Goal: Information Seeking & Learning: Learn about a topic

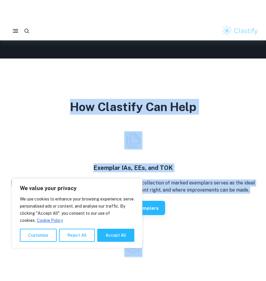
scroll to position [1207, 0]
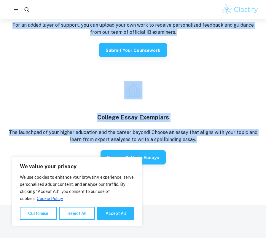
drag, startPoint x: 166, startPoint y: 238, endPoint x: 157, endPoint y: 291, distance: 54.1
drag, startPoint x: 157, startPoint y: 291, endPoint x: 206, endPoint y: 228, distance: 79.9
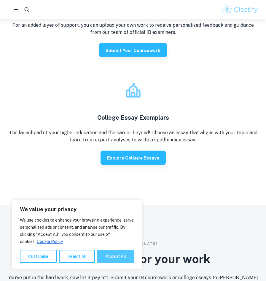
click at [107, 238] on button "Accept All" at bounding box center [115, 255] width 37 height 13
checkbox input "true"
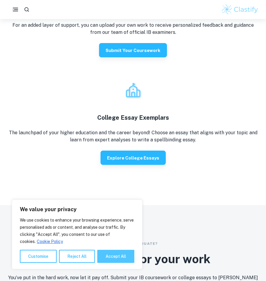
checkbox input "true"
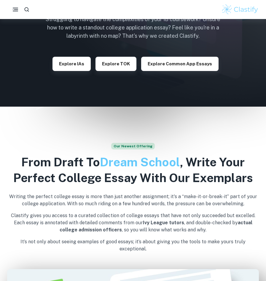
scroll to position [0, 0]
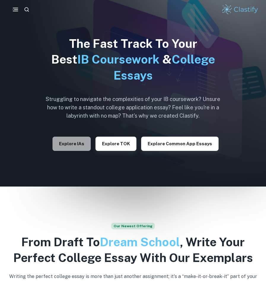
click at [81, 145] on button "Explore IAs" at bounding box center [72, 143] width 38 height 14
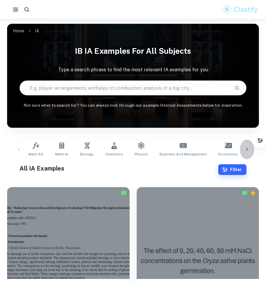
click at [246, 152] on div at bounding box center [247, 149] width 14 height 20
click at [246, 148] on icon at bounding box center [247, 149] width 6 height 6
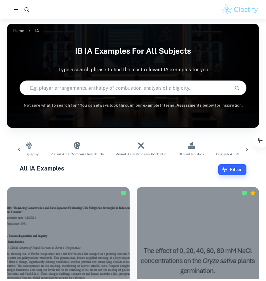
scroll to position [0, 405]
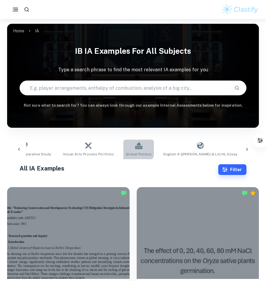
click at [123, 147] on link "Global Politics" at bounding box center [138, 149] width 31 height 20
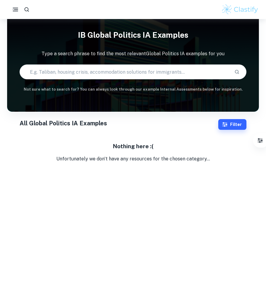
scroll to position [19, 0]
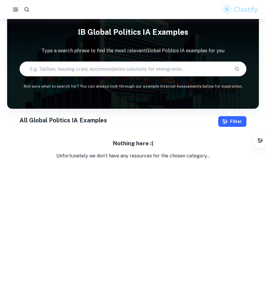
click at [239, 124] on button "Filter" at bounding box center [232, 121] width 28 height 11
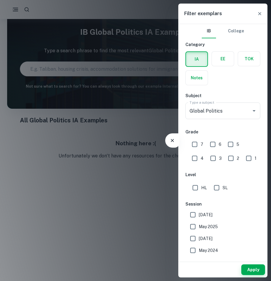
click at [193, 186] on input "HL" at bounding box center [195, 188] width 12 height 12
checkbox input "true"
click at [131, 192] on div at bounding box center [135, 140] width 271 height 281
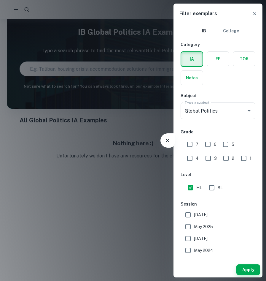
click at [131, 192] on div at bounding box center [133, 140] width 266 height 281
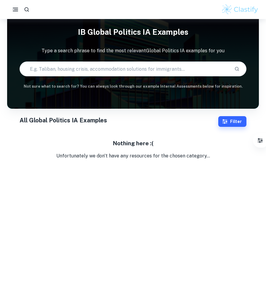
scroll to position [0, 0]
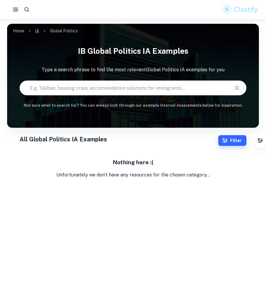
click at [39, 29] on link "IA" at bounding box center [37, 31] width 4 height 8
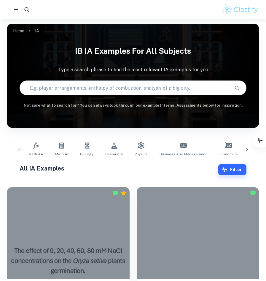
click at [23, 149] on div "Math AA Math AI Biology Chemistry Physics Business and Management Economics Psy…" at bounding box center [133, 149] width 242 height 20
click at [28, 147] on link "Math AA" at bounding box center [36, 149] width 20 height 20
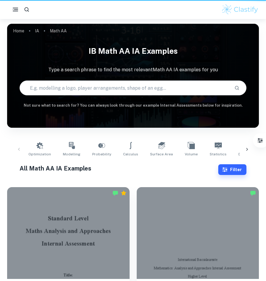
click at [22, 147] on div "Optimization Modelling Probability Calculus Surface Area Volume Statistics Diff…" at bounding box center [133, 149] width 242 height 20
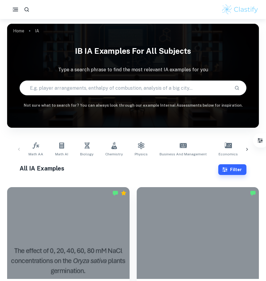
click at [19, 147] on div "Math AA Math AI Biology Chemistry Physics Business and Management Economics Psy…" at bounding box center [133, 149] width 242 height 20
click at [248, 151] on icon at bounding box center [247, 149] width 6 height 6
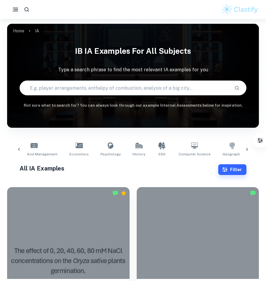
scroll to position [0, 206]
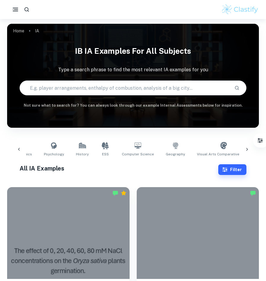
click at [246, 148] on icon at bounding box center [247, 149] width 6 height 6
click at [246, 148] on div "Math AA Math AI Biology Chemistry Physics Business and Management Economics Psy…" at bounding box center [133, 149] width 242 height 20
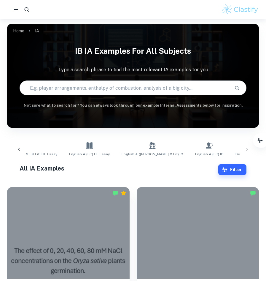
click at [22, 149] on div at bounding box center [19, 149] width 14 height 20
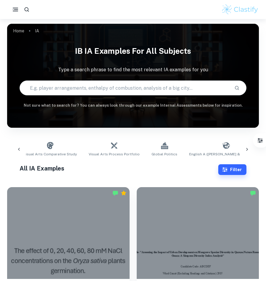
scroll to position [59, 0]
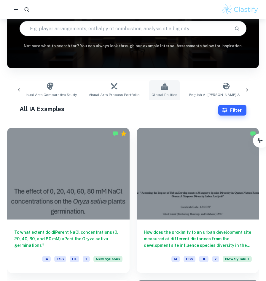
click at [149, 90] on link "Global Politics" at bounding box center [164, 90] width 31 height 20
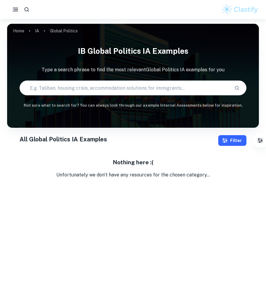
click at [234, 140] on button "Filter" at bounding box center [232, 140] width 28 height 11
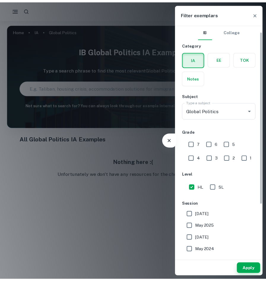
scroll to position [80, 0]
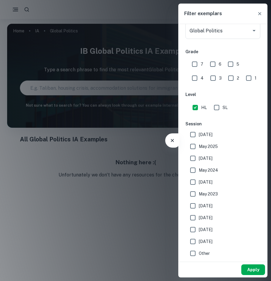
click at [261, 238] on button "Apply" at bounding box center [253, 269] width 24 height 11
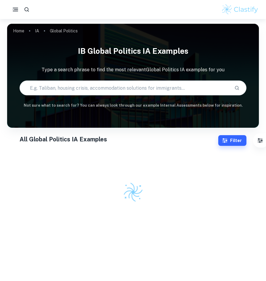
click at [261, 238] on button "Apply" at bounding box center [258, 269] width 19 height 11
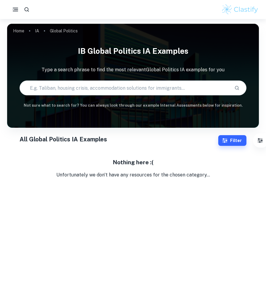
drag, startPoint x: 147, startPoint y: 182, endPoint x: 156, endPoint y: 180, distance: 9.1
click at [148, 182] on body "We value your privacy We use cookies to enhance your browsing experience, serve…" at bounding box center [133, 159] width 266 height 281
drag, startPoint x: 156, startPoint y: 180, endPoint x: 133, endPoint y: 174, distance: 24.2
click at [148, 179] on body "We value your privacy We use cookies to enhance your browsing experience, serve…" at bounding box center [133, 159] width 266 height 281
drag, startPoint x: 133, startPoint y: 174, endPoint x: 117, endPoint y: 169, distance: 16.8
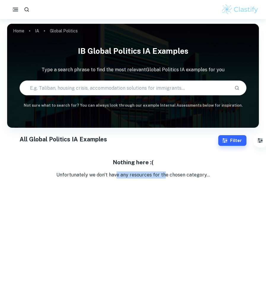
click at [117, 169] on div "Nothing here :( Unfortunately we don't have any resources for the chosen catego…" at bounding box center [133, 168] width 252 height 20
drag, startPoint x: 63, startPoint y: 128, endPoint x: 72, endPoint y: 131, distance: 10.0
click at [72, 131] on div "Home IA Global Politics IB Global Politics IA examples Type a search phrase to …" at bounding box center [133, 98] width 266 height 159
drag, startPoint x: 72, startPoint y: 131, endPoint x: 21, endPoint y: 44, distance: 100.6
click at [21, 44] on h1 "IB Global Politics IA examples" at bounding box center [133, 51] width 252 height 16
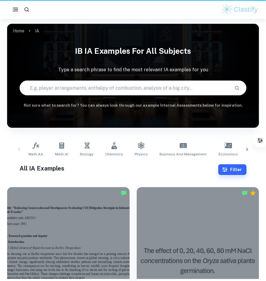
scroll to position [59, 0]
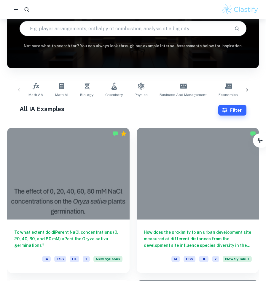
drag, startPoint x: 14, startPoint y: 0, endPoint x: 56, endPoint y: 123, distance: 129.7
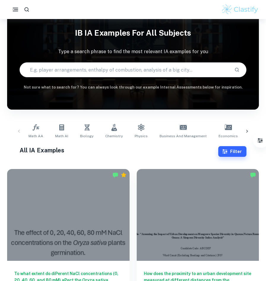
scroll to position [0, 0]
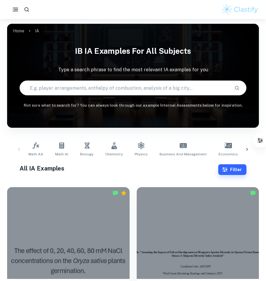
click at [109, 85] on input "text" at bounding box center [124, 87] width 209 height 17
click at [108, 86] on input "text" at bounding box center [124, 87] width 209 height 17
type input "pep"
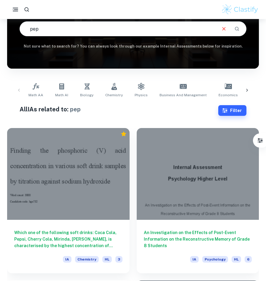
scroll to position [59, 0]
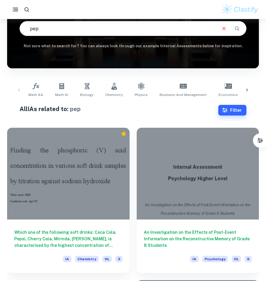
click at [75, 30] on input "pep" at bounding box center [118, 28] width 196 height 17
click at [77, 30] on input "pep" at bounding box center [118, 28] width 196 height 17
click at [77, 29] on input "pep" at bounding box center [118, 28] width 196 height 17
click at [180, 86] on icon at bounding box center [183, 85] width 7 height 7
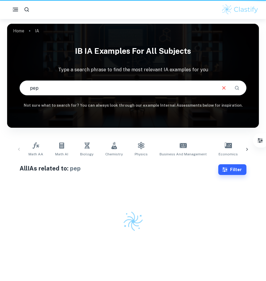
scroll to position [19, 0]
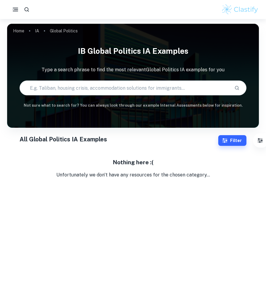
click at [36, 24] on div "Home IA Global Politics IB Global Politics IA examples Type a search phrase to …" at bounding box center [133, 24] width 252 height 0
click at [36, 31] on link "IA" at bounding box center [37, 31] width 4 height 8
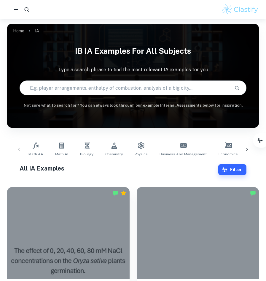
click at [19, 30] on link "Home" at bounding box center [18, 31] width 11 height 8
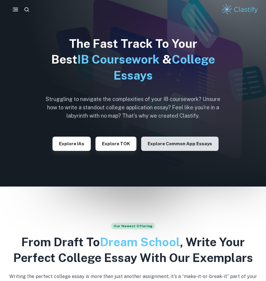
click at [164, 141] on button "Explore Common App essays" at bounding box center [179, 143] width 77 height 14
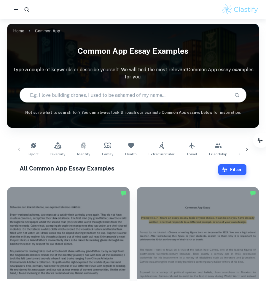
click at [18, 31] on link "Home" at bounding box center [18, 31] width 11 height 8
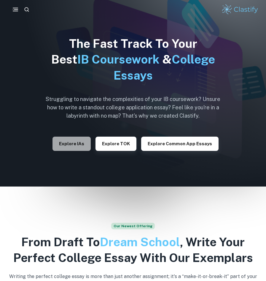
click at [75, 143] on button "Explore IAs" at bounding box center [72, 143] width 38 height 14
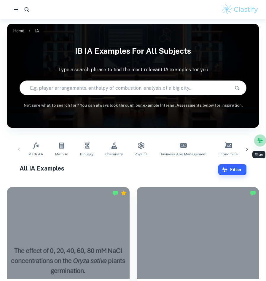
click at [260, 142] on icon "Filter" at bounding box center [259, 140] width 5 height 4
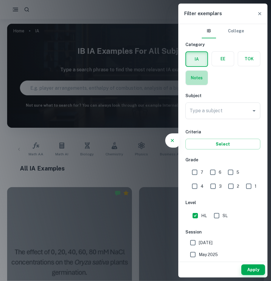
click at [193, 75] on label "button" at bounding box center [196, 78] width 22 height 14
click at [0, 0] on input "radio" at bounding box center [0, 0] width 0 height 0
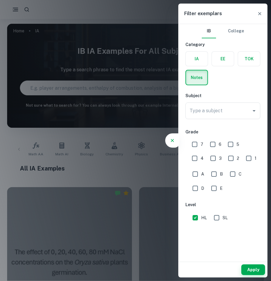
click at [161, 187] on div at bounding box center [135, 140] width 271 height 281
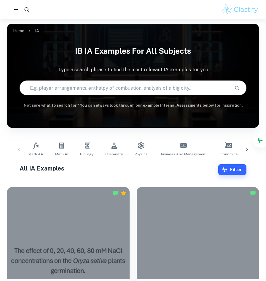
click at [249, 149] on icon at bounding box center [247, 149] width 6 height 6
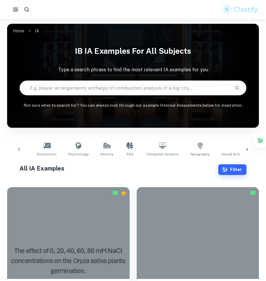
click at [244, 147] on div at bounding box center [247, 149] width 14 height 20
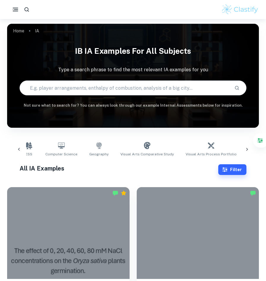
scroll to position [0, 412]
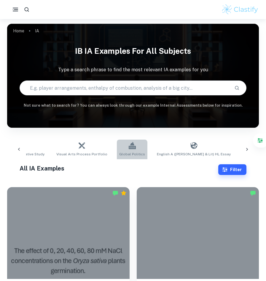
click at [119, 153] on span "Global Politics" at bounding box center [132, 153] width 26 height 5
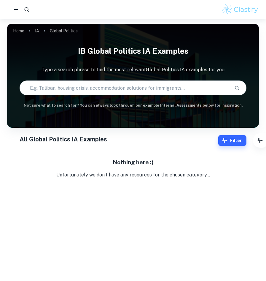
click at [82, 85] on input "text" at bounding box center [124, 87] width 209 height 17
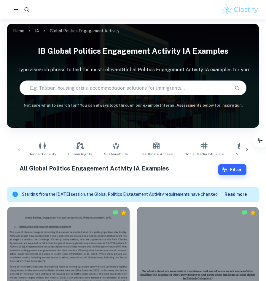
click at [246, 149] on icon at bounding box center [247, 149] width 6 height 6
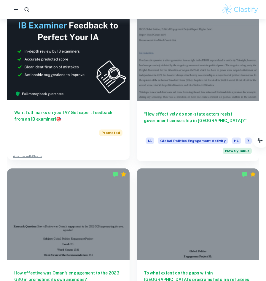
scroll to position [386, 0]
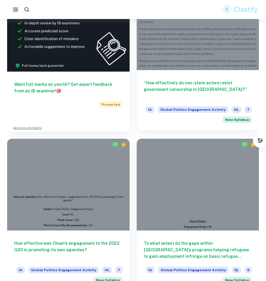
click at [182, 96] on h6 "“How effectively do non-state actors resist government censorship in [GEOGRAPHI…" at bounding box center [198, 89] width 108 height 20
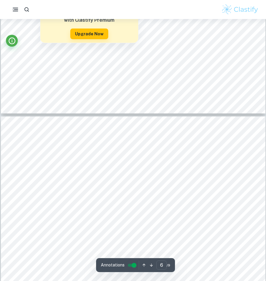
scroll to position [1780, 0]
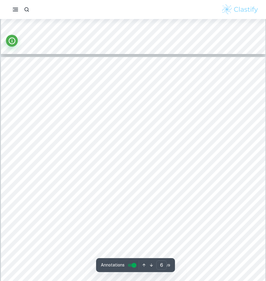
type input "2"
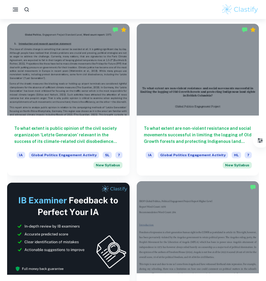
scroll to position [386, 0]
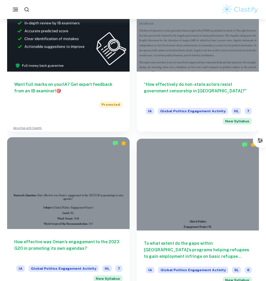
click at [68, 227] on div at bounding box center [68, 183] width 123 height 92
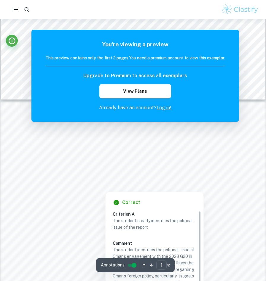
scroll to position [265, 0]
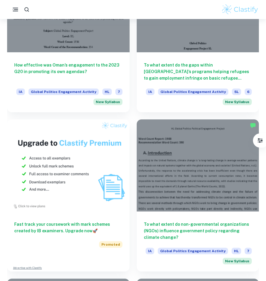
scroll to position [593, 0]
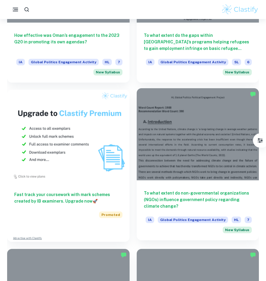
click at [165, 131] on div at bounding box center [198, 134] width 123 height 92
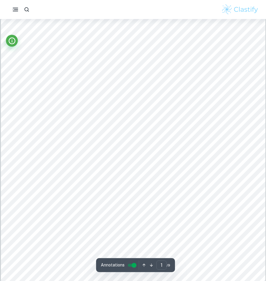
scroll to position [208, 0]
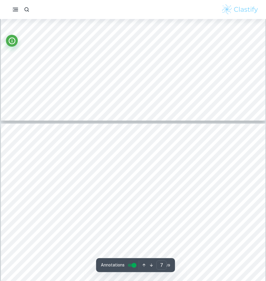
type input "8"
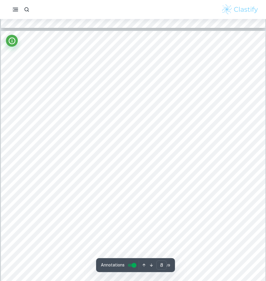
scroll to position [2640, 0]
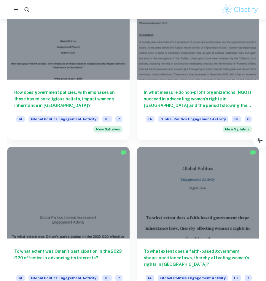
scroll to position [890, 0]
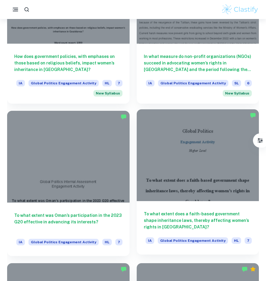
click at [199, 185] on div at bounding box center [198, 155] width 123 height 92
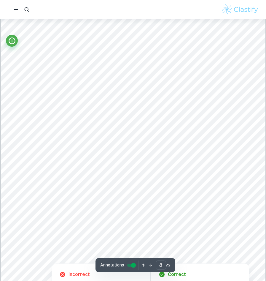
scroll to position [2937, 0]
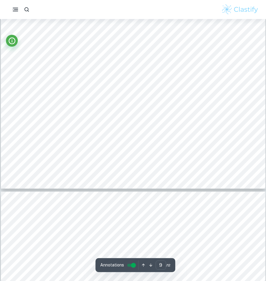
type input "10"
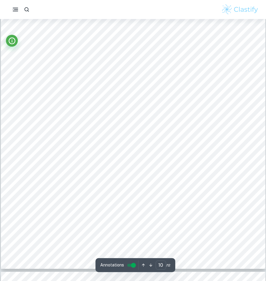
scroll to position [3411, 0]
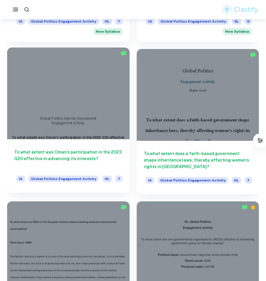
scroll to position [1038, 0]
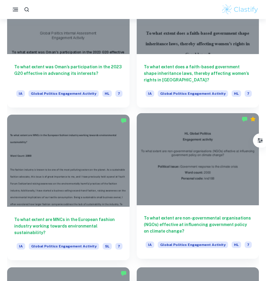
click at [207, 144] on div at bounding box center [198, 159] width 123 height 92
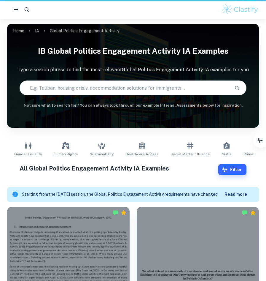
scroll to position [1038, 0]
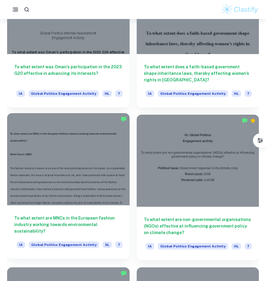
click at [79, 185] on div at bounding box center [68, 159] width 123 height 92
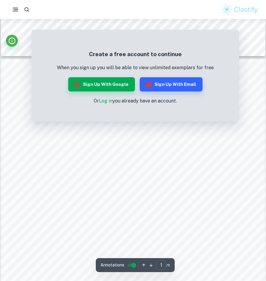
scroll to position [356, 0]
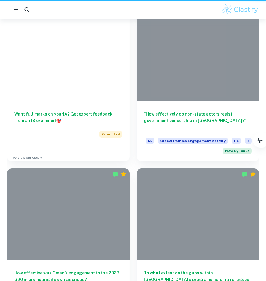
scroll to position [1038, 0]
